Goal: Task Accomplishment & Management: Use online tool/utility

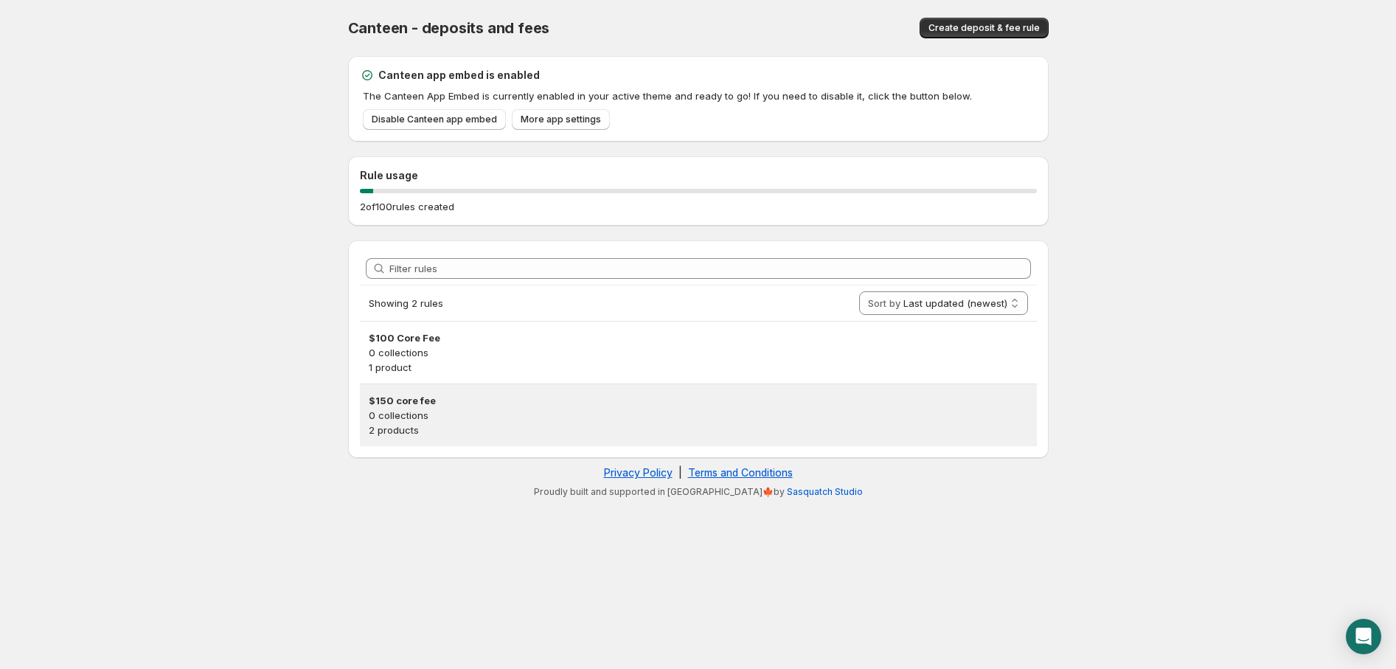
click at [424, 414] on p "0 collections" at bounding box center [698, 415] width 659 height 15
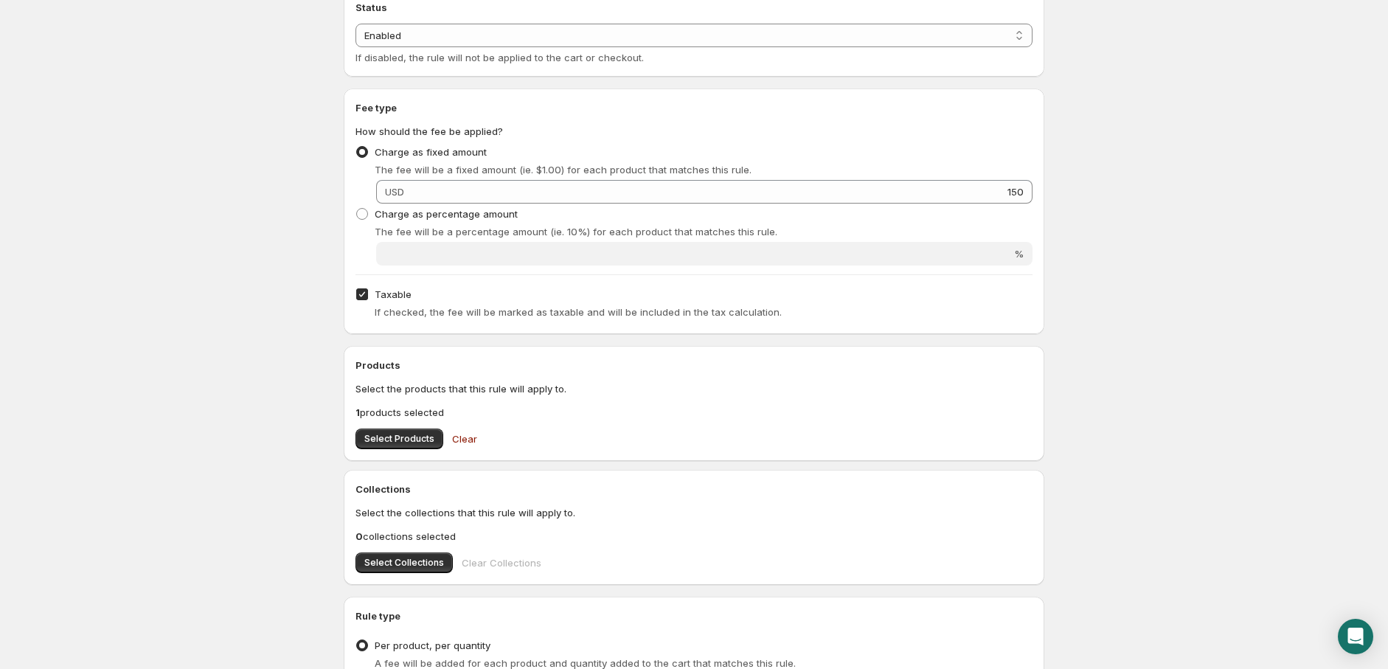
scroll to position [164, 0]
click at [399, 445] on button "Select Products" at bounding box center [400, 437] width 88 height 21
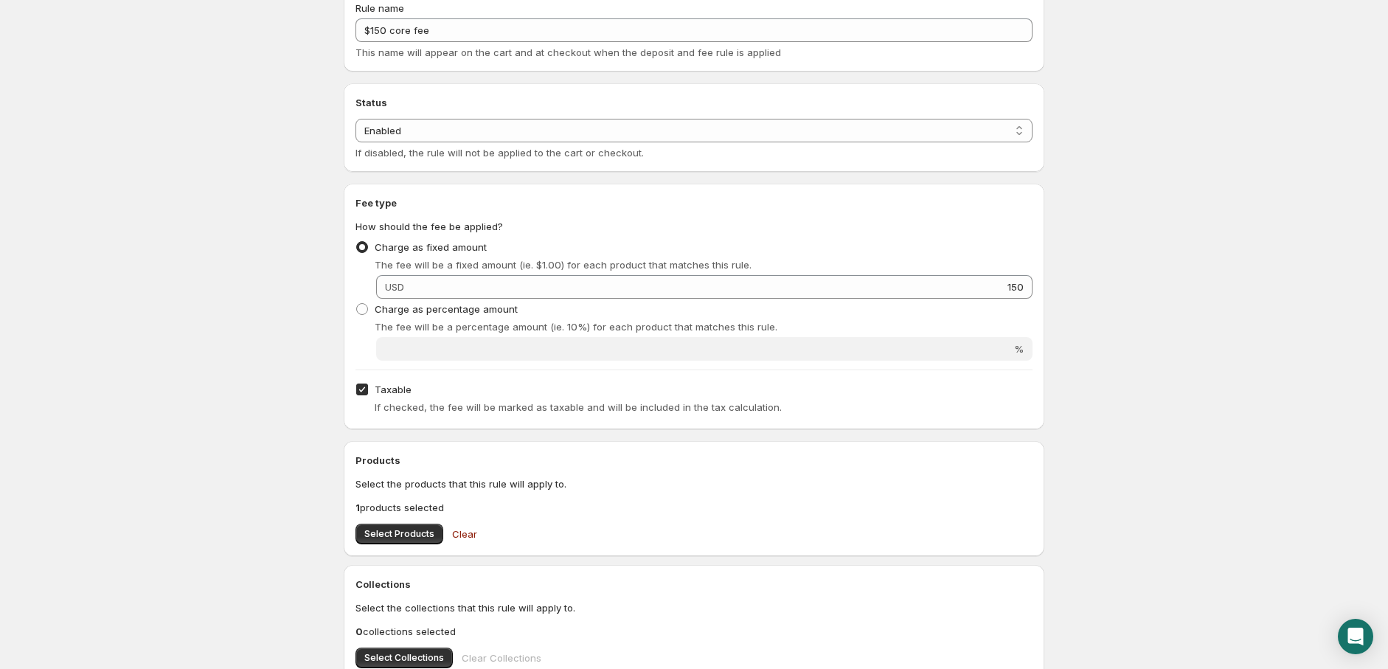
scroll to position [0, 0]
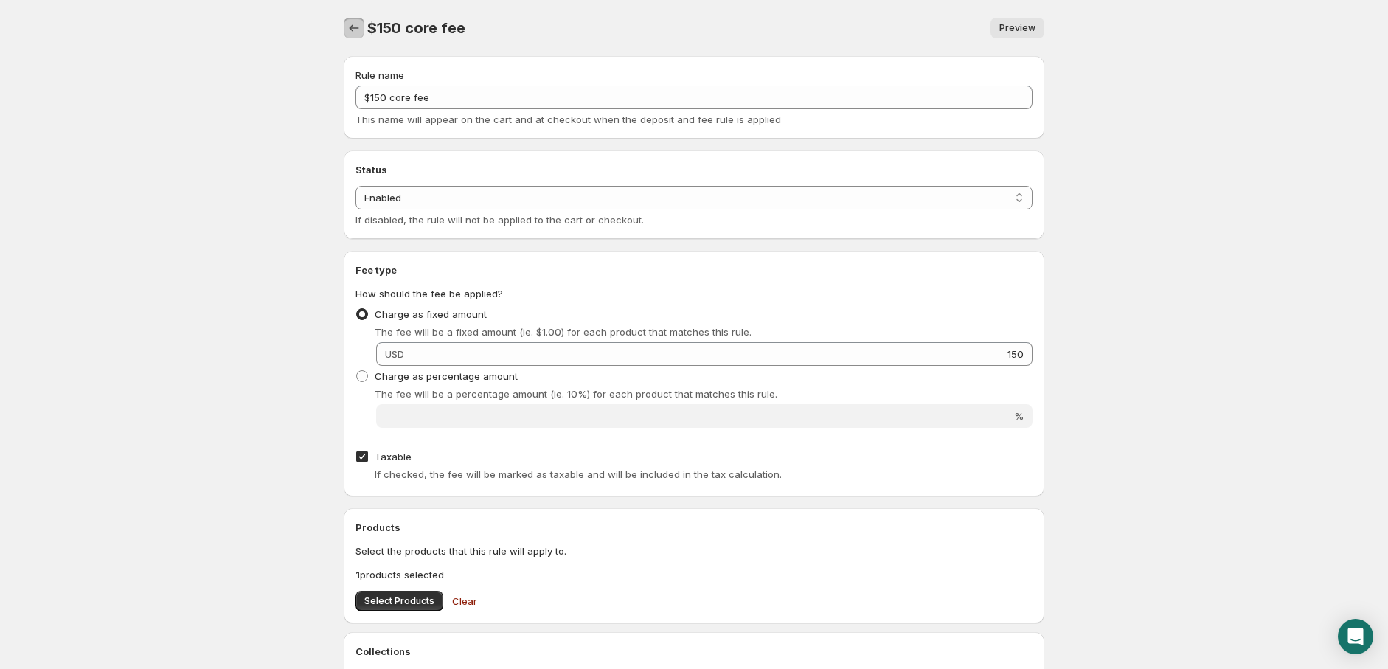
click at [350, 26] on icon "Settings" at bounding box center [354, 28] width 15 height 15
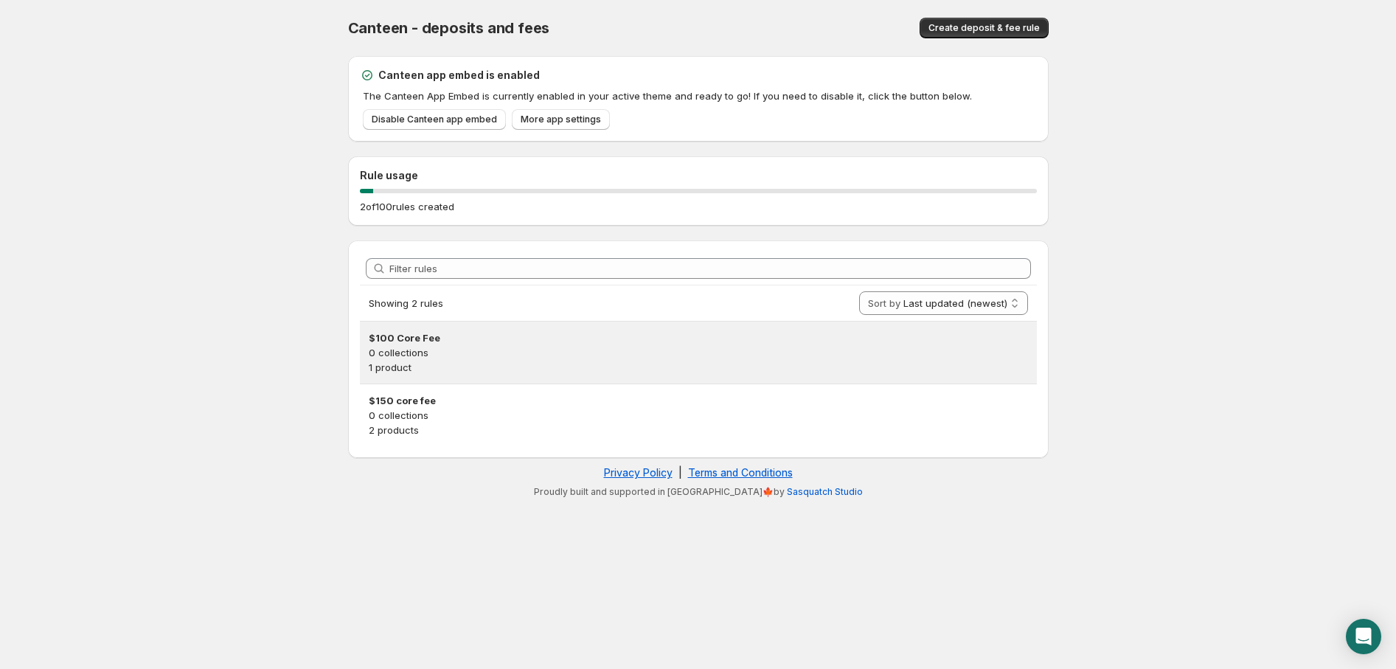
click at [485, 345] on p "0 collections" at bounding box center [698, 352] width 659 height 15
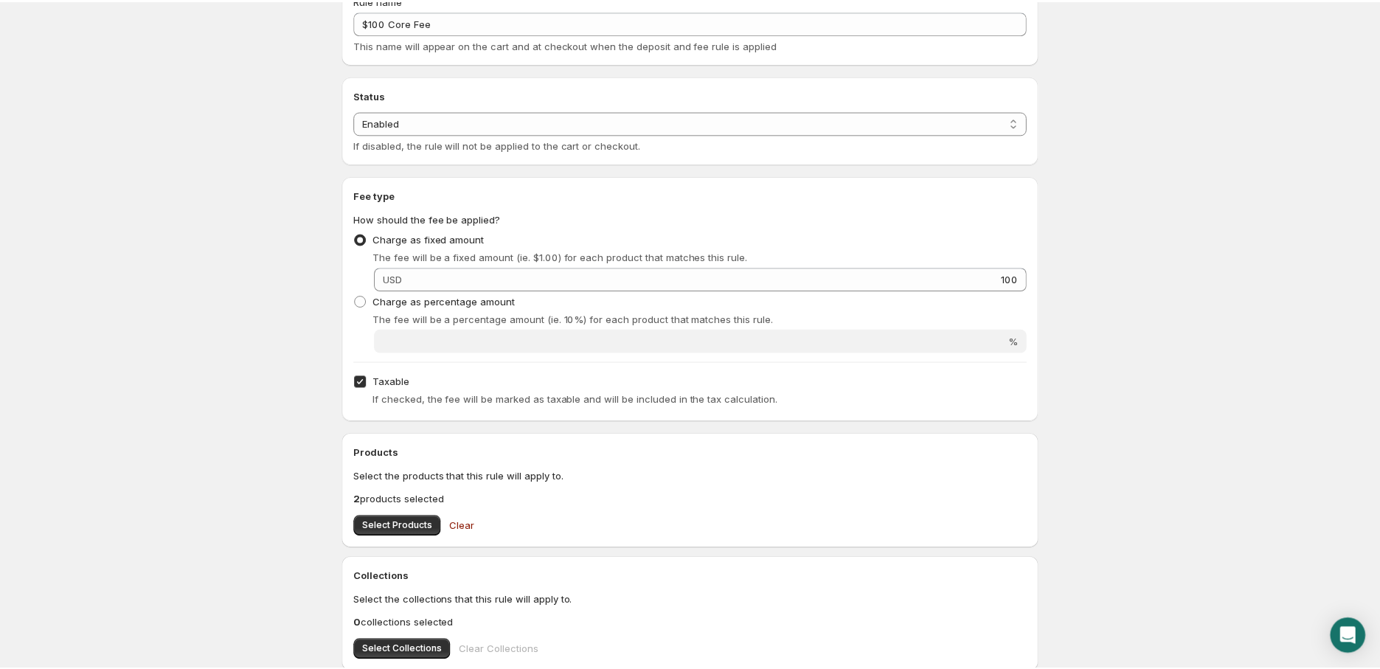
scroll to position [246, 0]
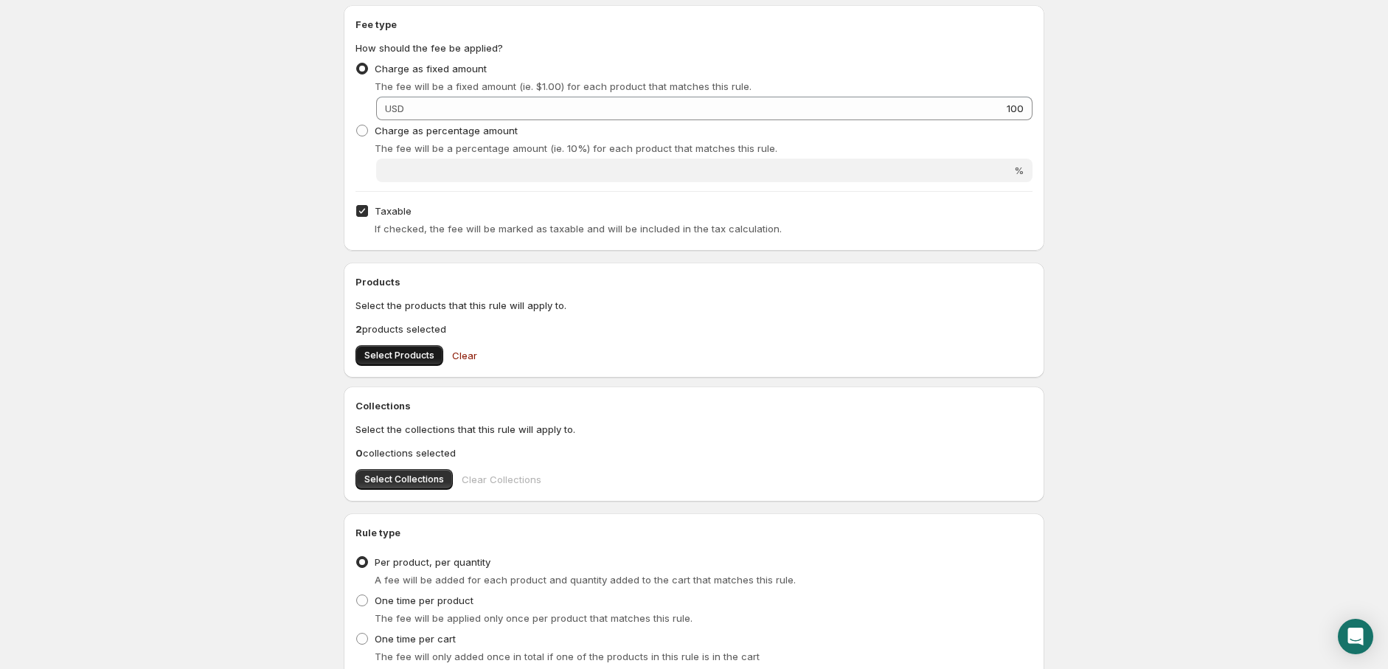
click at [364, 350] on span "Select Products" at bounding box center [399, 356] width 70 height 12
